Goal: Transaction & Acquisition: Purchase product/service

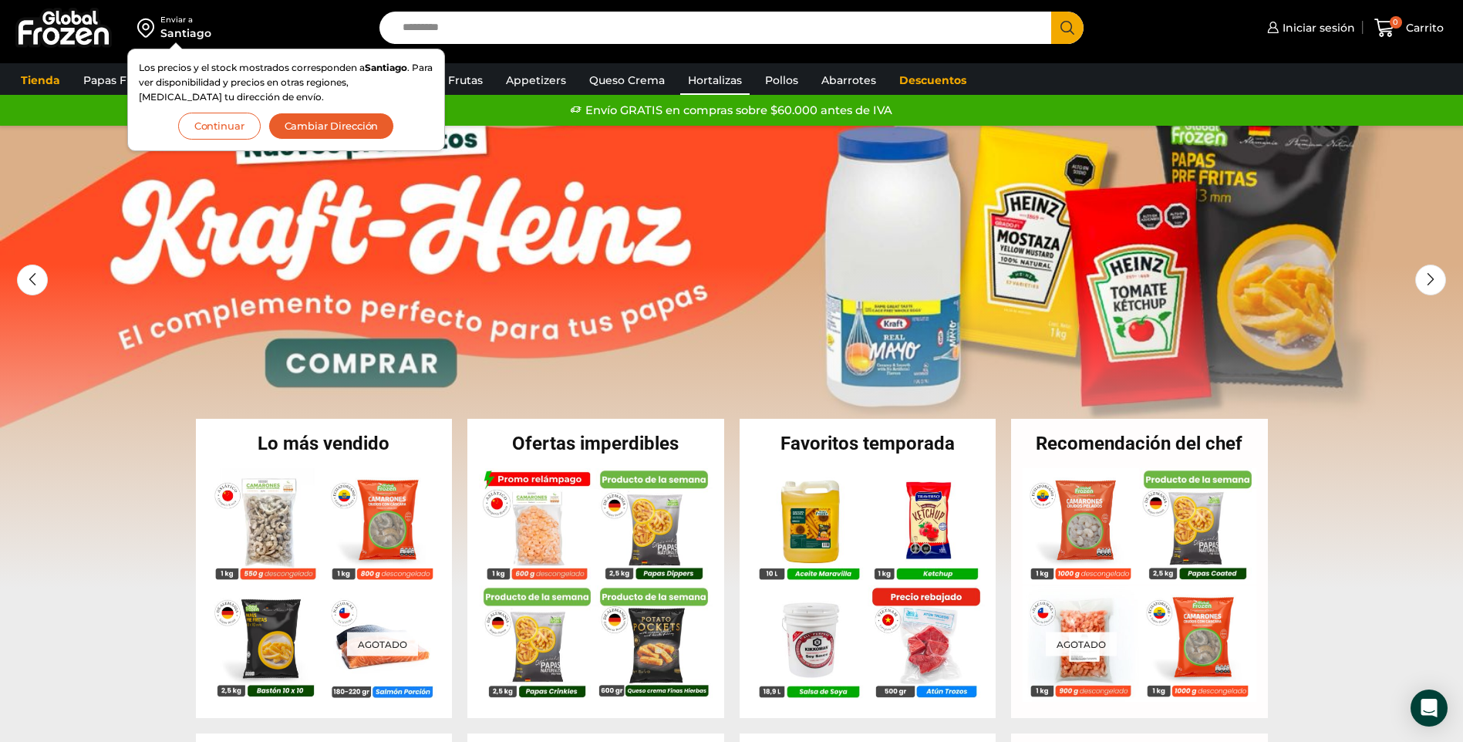
click at [734, 79] on link "Hortalizas" at bounding box center [714, 80] width 69 height 29
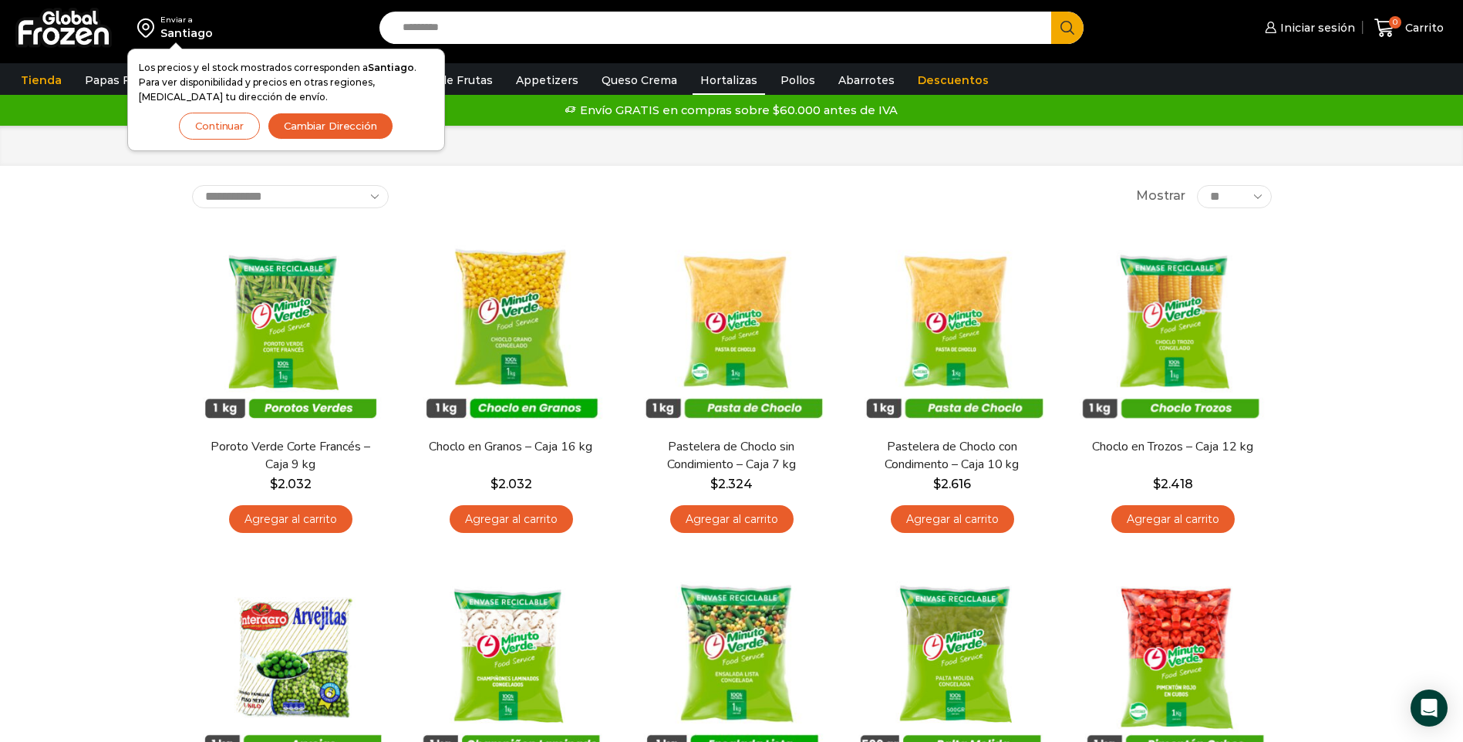
click at [492, 27] on input "Search input" at bounding box center [719, 28] width 649 height 32
type input "********"
click at [1051, 12] on button "Search" at bounding box center [1067, 28] width 32 height 32
